Goal: Information Seeking & Learning: Learn about a topic

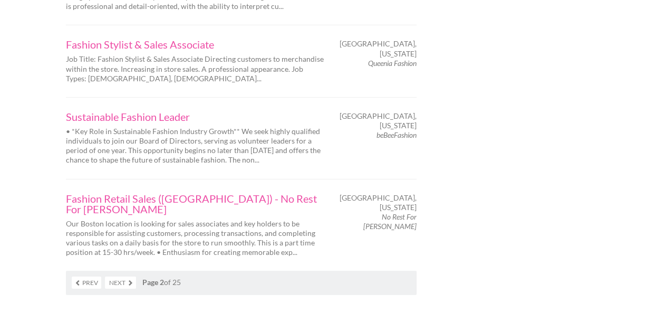
scroll to position [1741, 0]
click at [115, 275] on link "Next" at bounding box center [120, 281] width 31 height 12
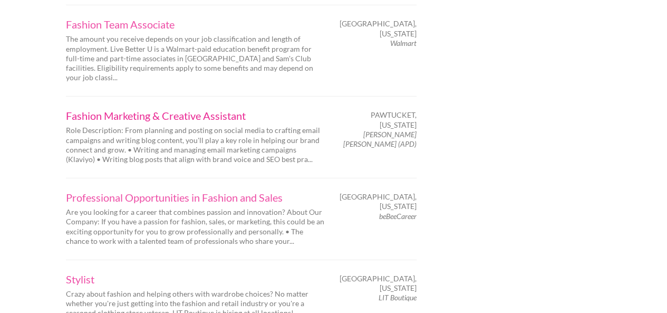
scroll to position [1688, 0]
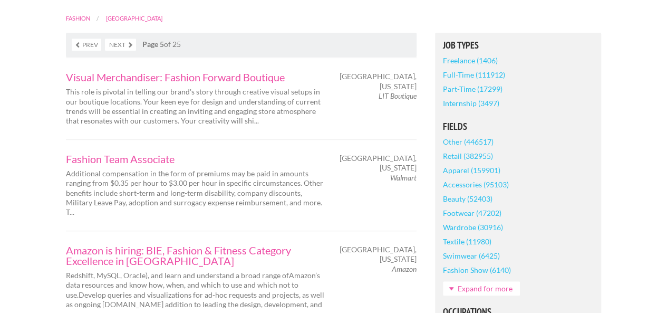
scroll to position [264, 0]
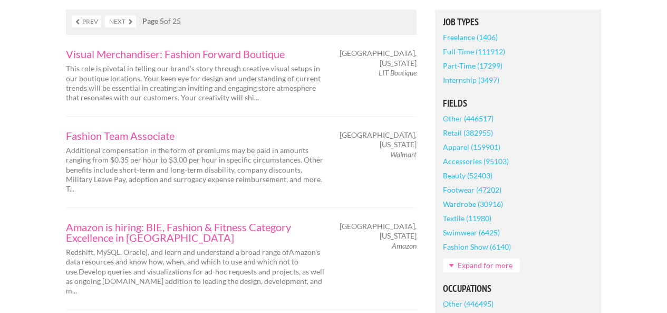
click at [487, 258] on link "Expand for more" at bounding box center [481, 265] width 77 height 14
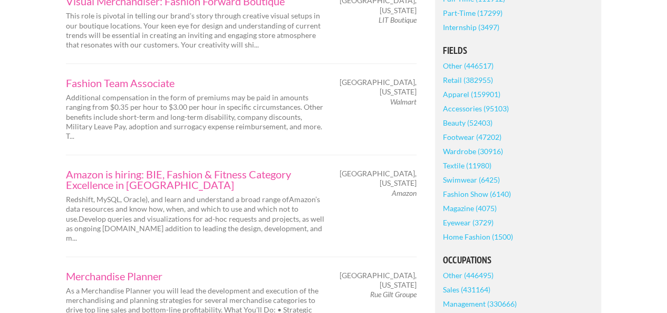
scroll to position [317, 0]
click at [463, 201] on link "Magazine (4075)" at bounding box center [470, 208] width 54 height 14
